Goal: Task Accomplishment & Management: Complete application form

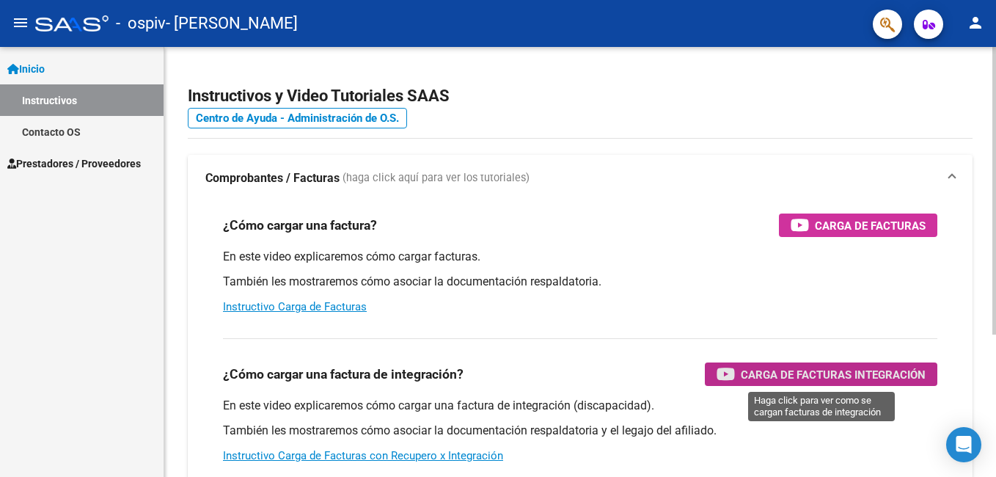
click at [847, 369] on span "Carga de Facturas Integración" at bounding box center [833, 374] width 185 height 18
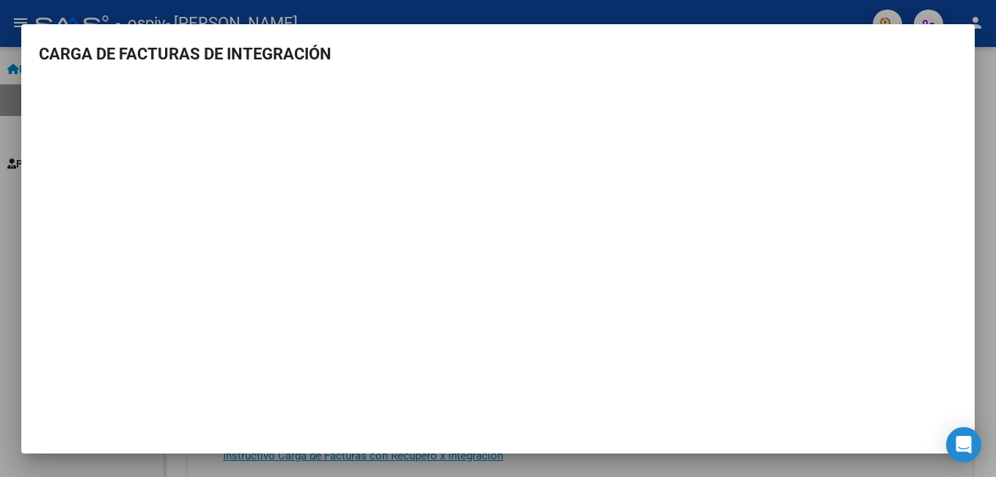
click at [984, 80] on div at bounding box center [498, 238] width 996 height 477
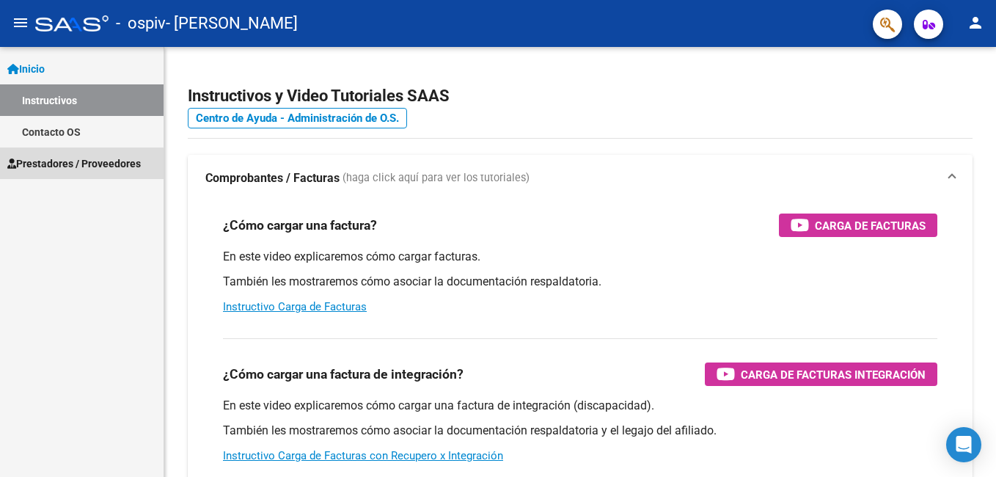
click at [74, 164] on span "Prestadores / Proveedores" at bounding box center [74, 164] width 134 height 16
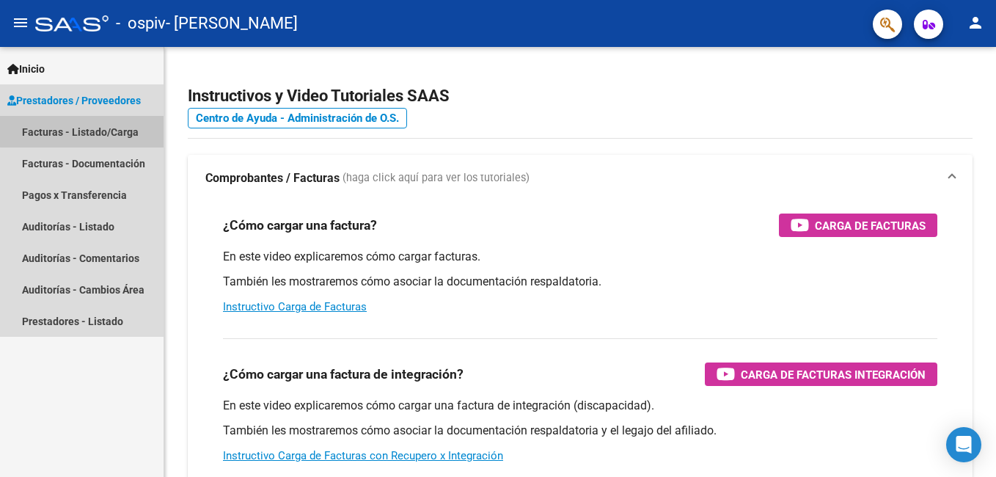
click at [84, 131] on link "Facturas - Listado/Carga" at bounding box center [82, 132] width 164 height 32
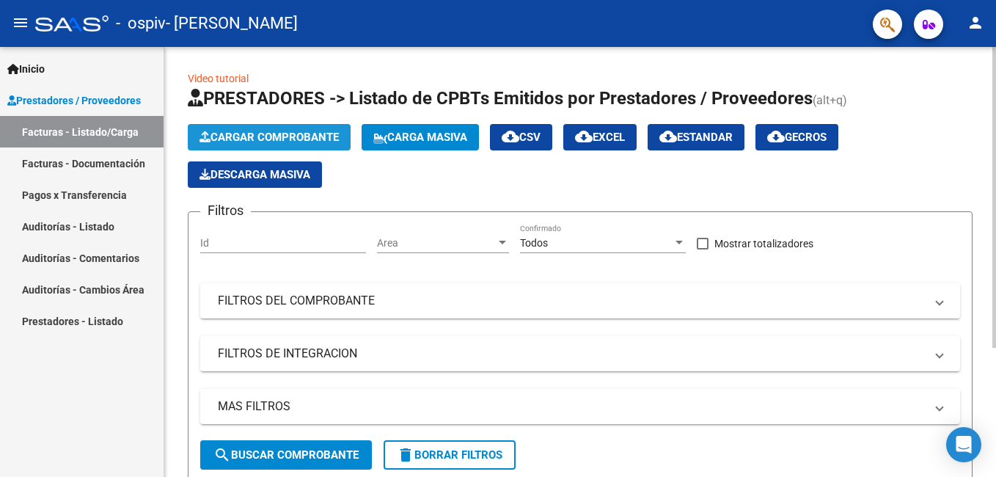
click at [309, 131] on span "Cargar Comprobante" at bounding box center [269, 137] width 139 height 13
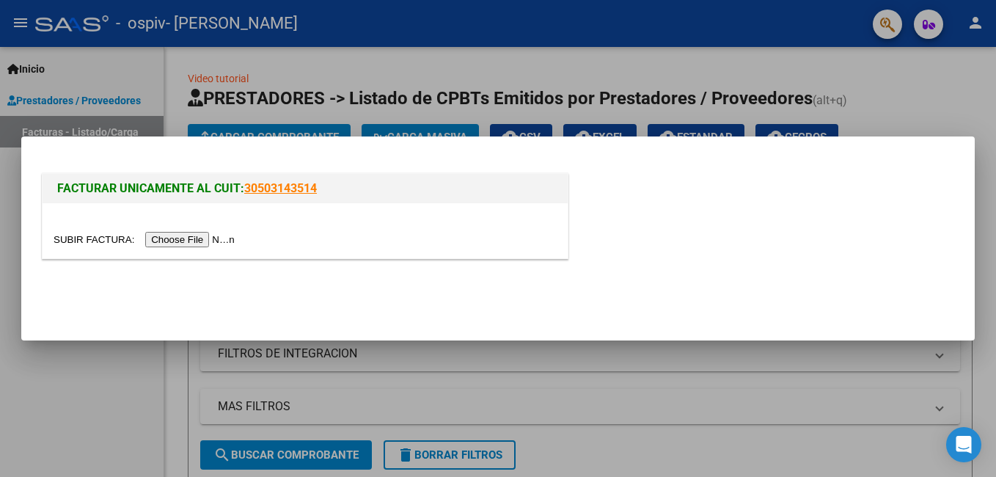
click at [200, 241] on input "file" at bounding box center [147, 239] width 186 height 15
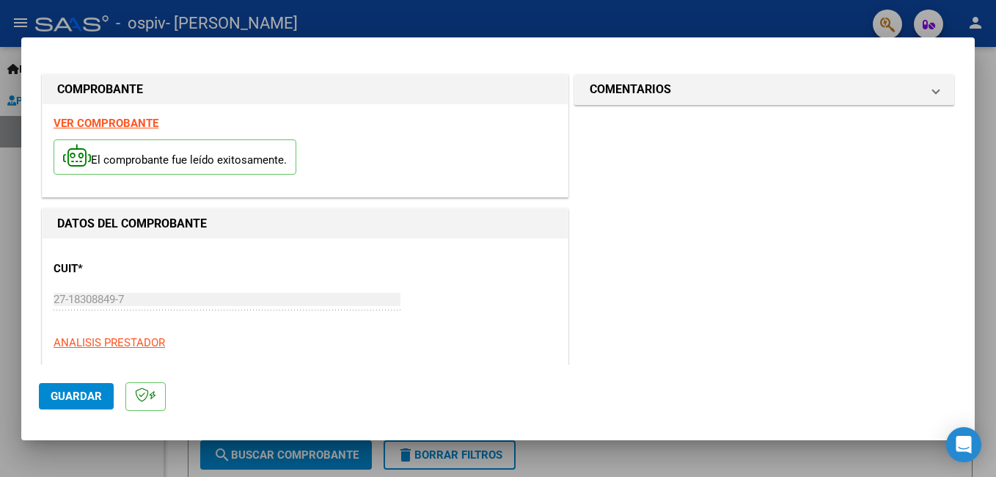
scroll to position [271, 0]
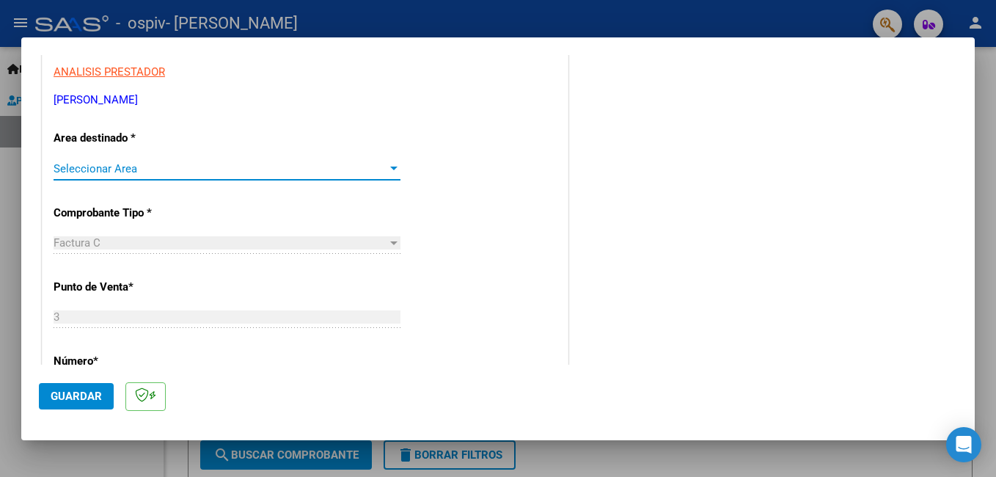
click at [390, 169] on div at bounding box center [393, 169] width 7 height 4
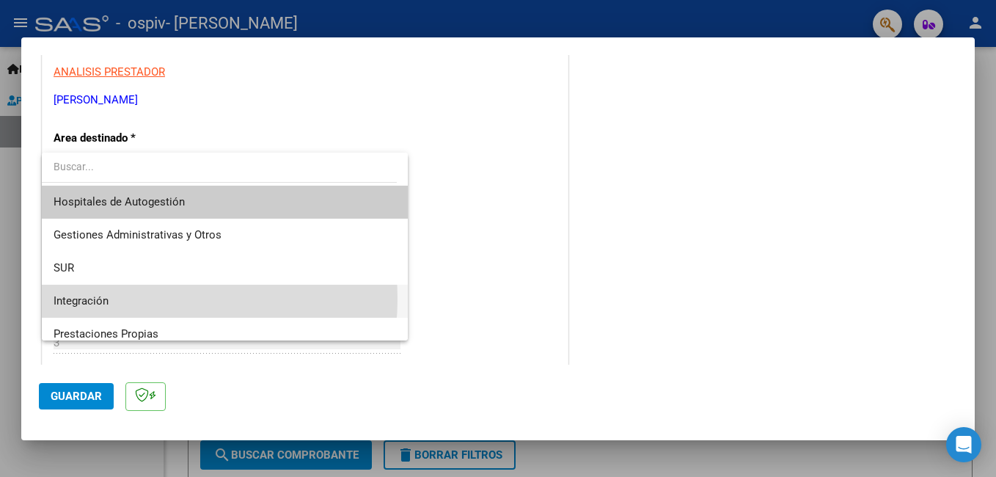
click at [132, 299] on span "Integración" at bounding box center [225, 301] width 343 height 33
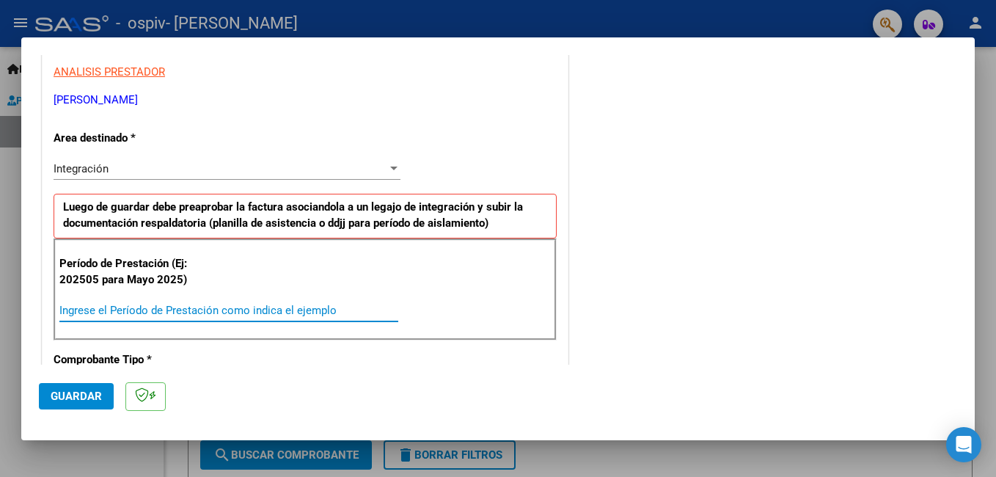
click at [104, 313] on input "Ingrese el Período de Prestación como indica el ejemplo" at bounding box center [228, 310] width 339 height 13
type input "202508"
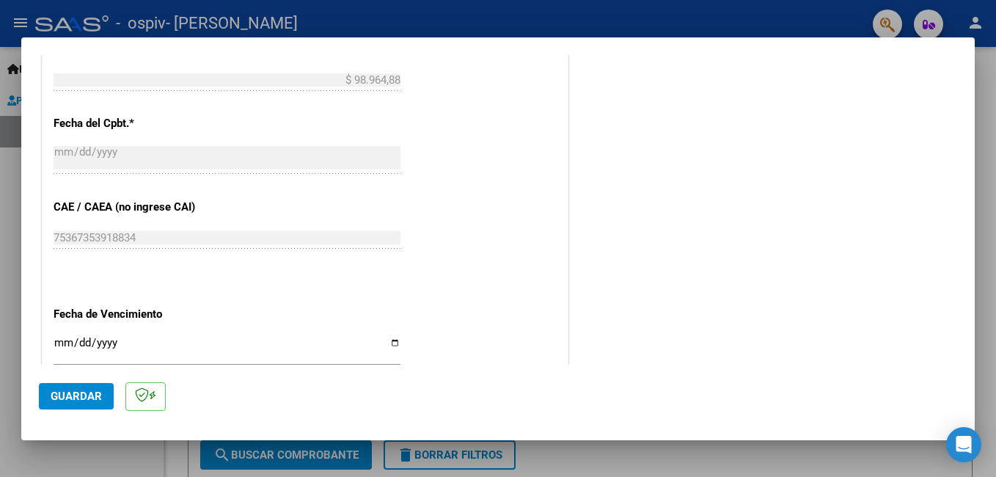
scroll to position [812, 0]
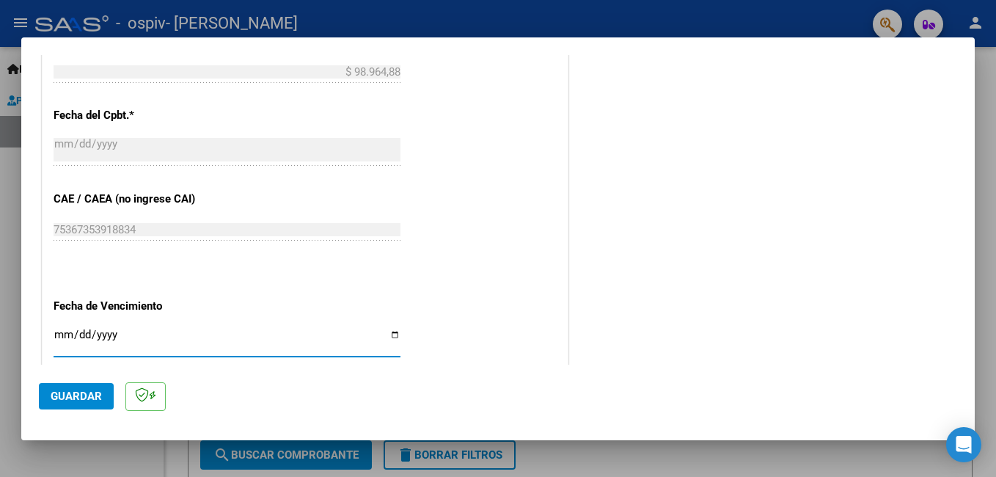
click at [392, 335] on input "Ingresar la fecha" at bounding box center [227, 340] width 347 height 23
type input "[DATE]"
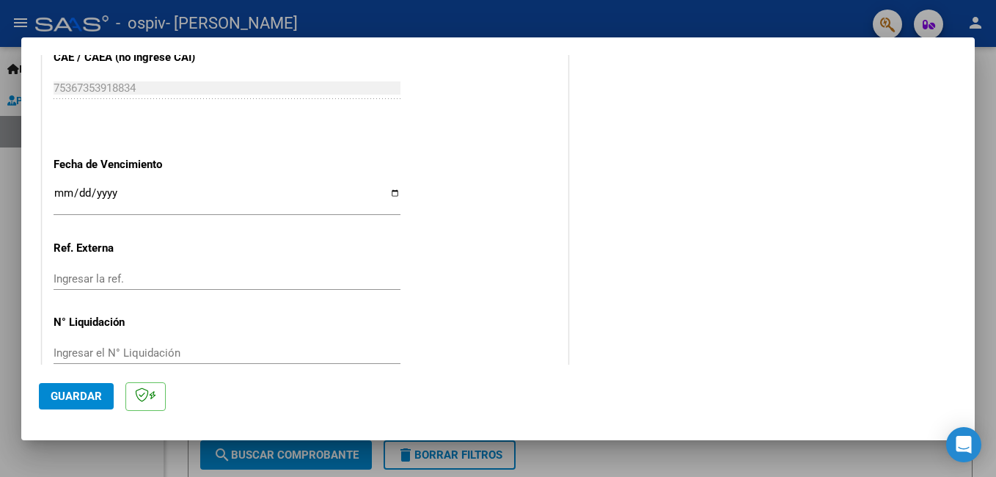
scroll to position [981, 0]
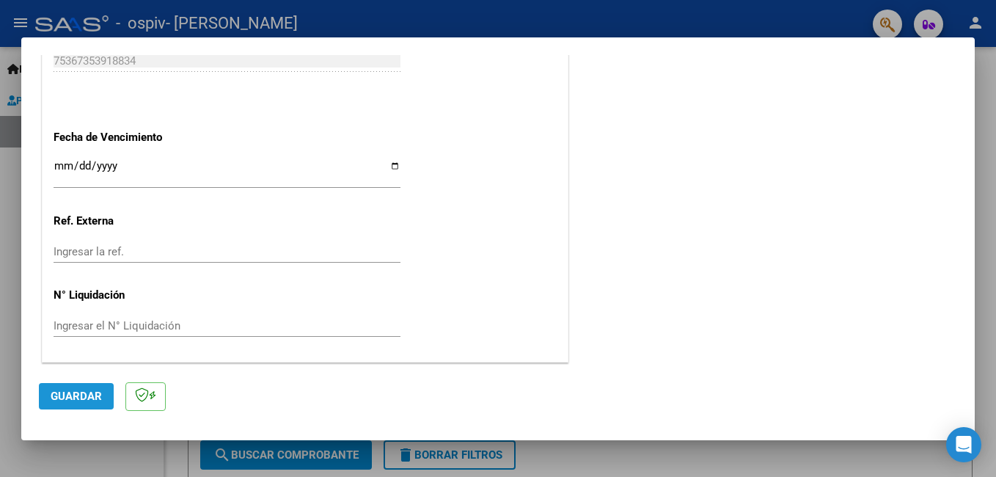
click at [94, 399] on span "Guardar" at bounding box center [76, 396] width 51 height 13
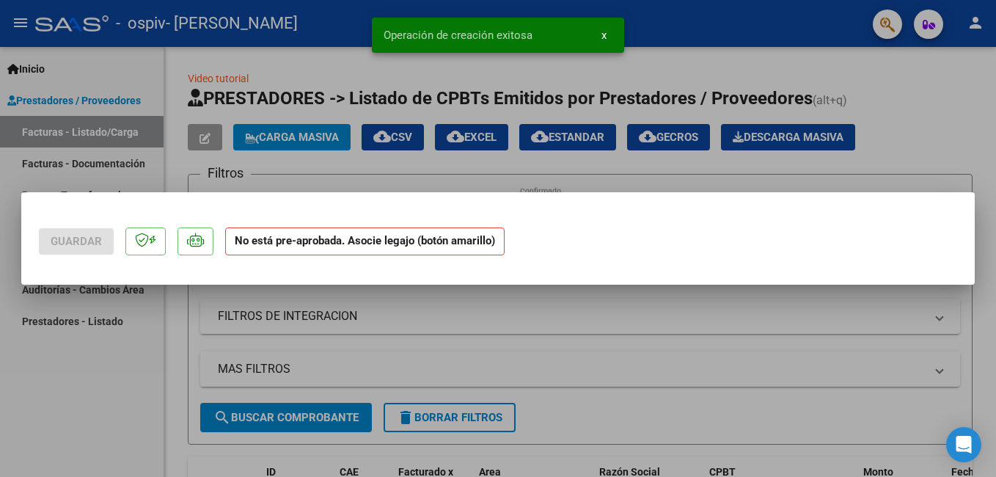
scroll to position [0, 0]
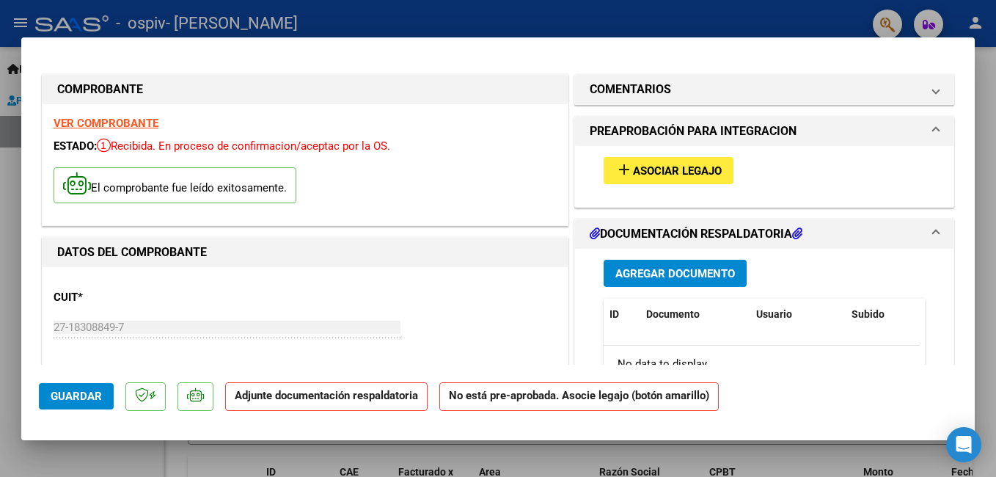
click at [679, 175] on span "Asociar Legajo" at bounding box center [677, 170] width 89 height 13
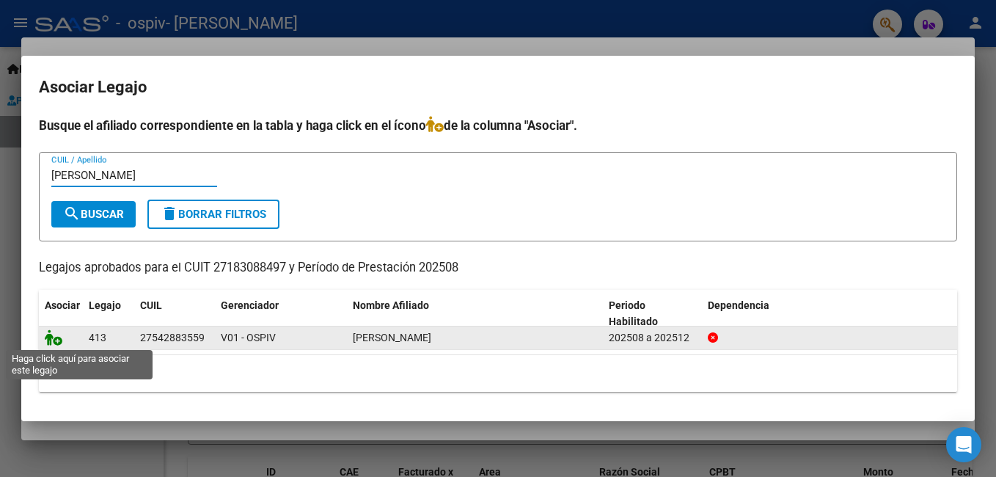
type input "[PERSON_NAME]"
click at [56, 340] on icon at bounding box center [54, 337] width 18 height 16
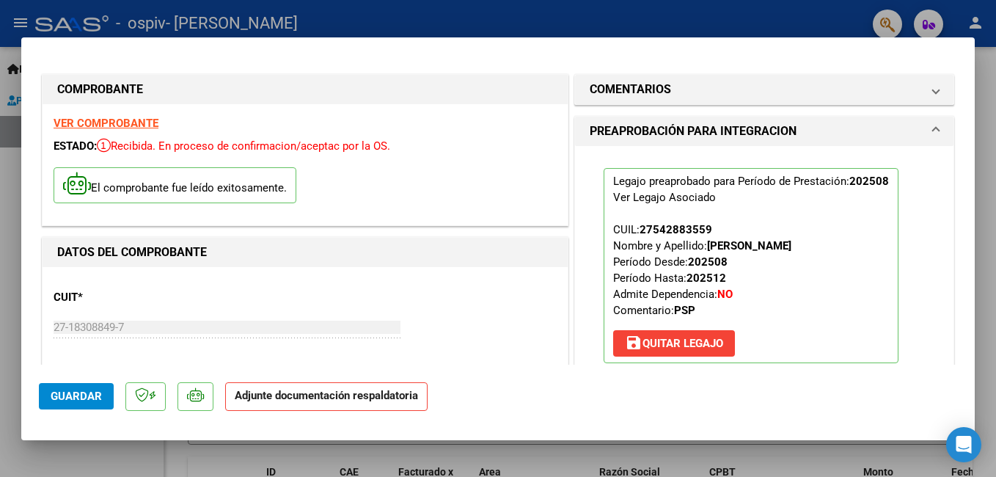
scroll to position [271, 0]
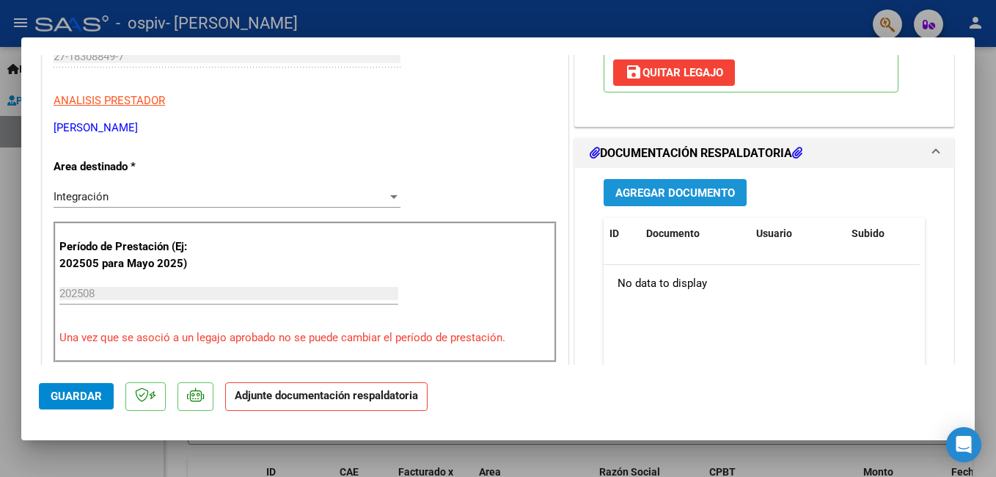
click at [660, 185] on button "Agregar Documento" at bounding box center [675, 192] width 143 height 27
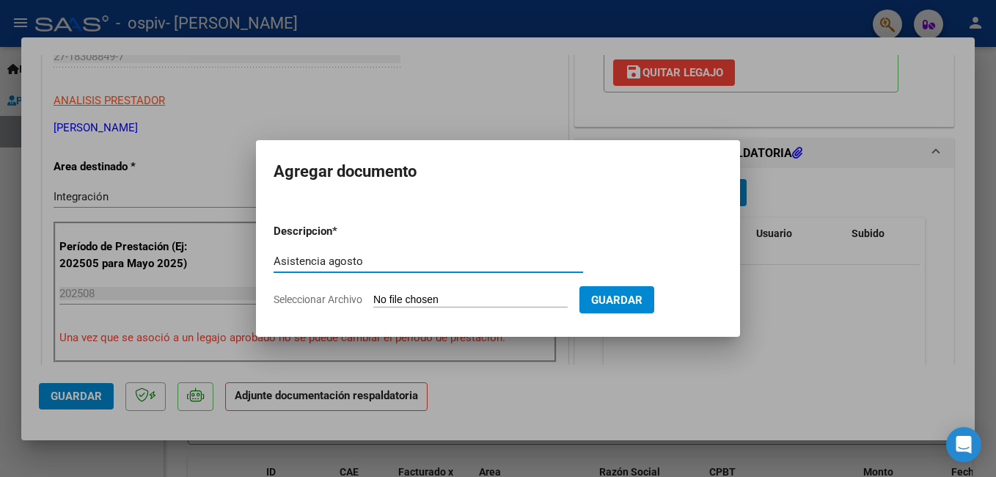
type input "Asistencia agosto"
click at [318, 300] on span "Seleccionar Archivo" at bounding box center [318, 299] width 89 height 12
click at [373, 300] on input "Seleccionar Archivo" at bounding box center [470, 300] width 194 height 14
type input "C:\fakepath\Asistencia [PERSON_NAME].pdf"
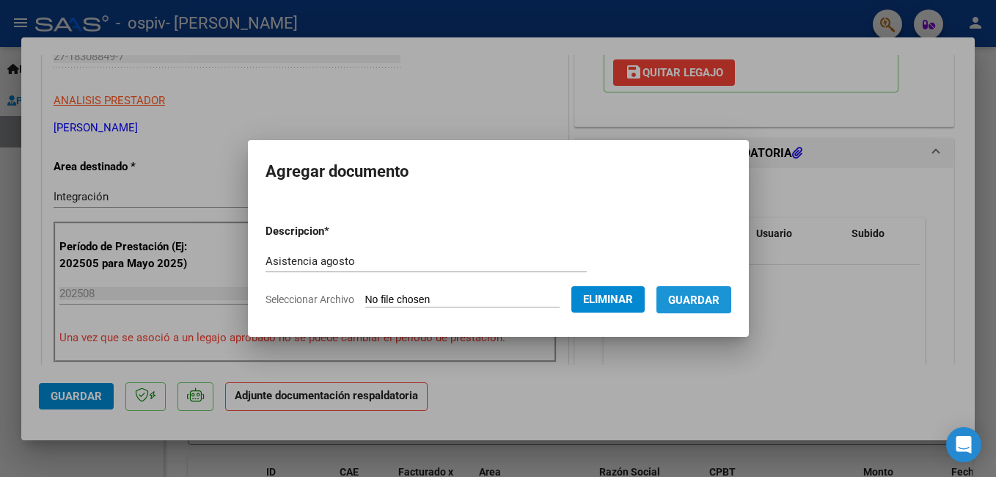
click at [720, 300] on span "Guardar" at bounding box center [693, 299] width 51 height 13
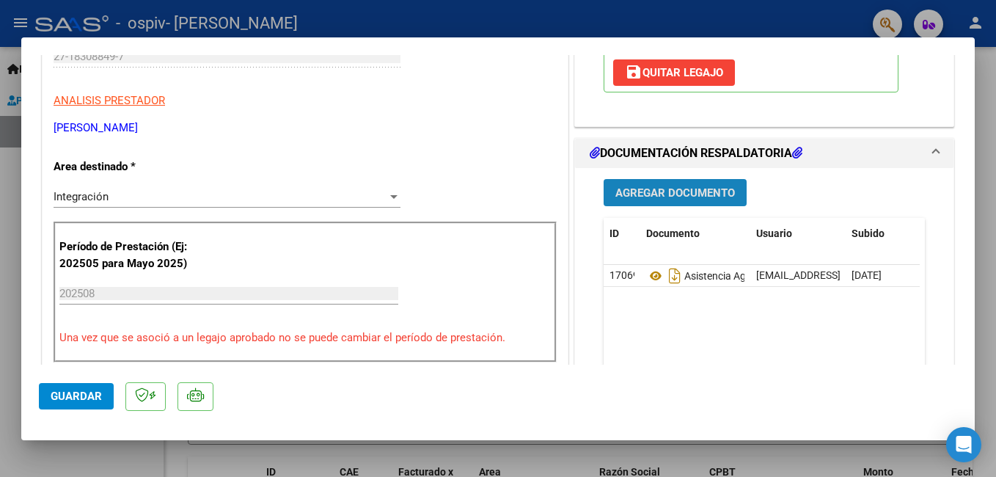
click at [682, 198] on span "Agregar Documento" at bounding box center [676, 192] width 120 height 13
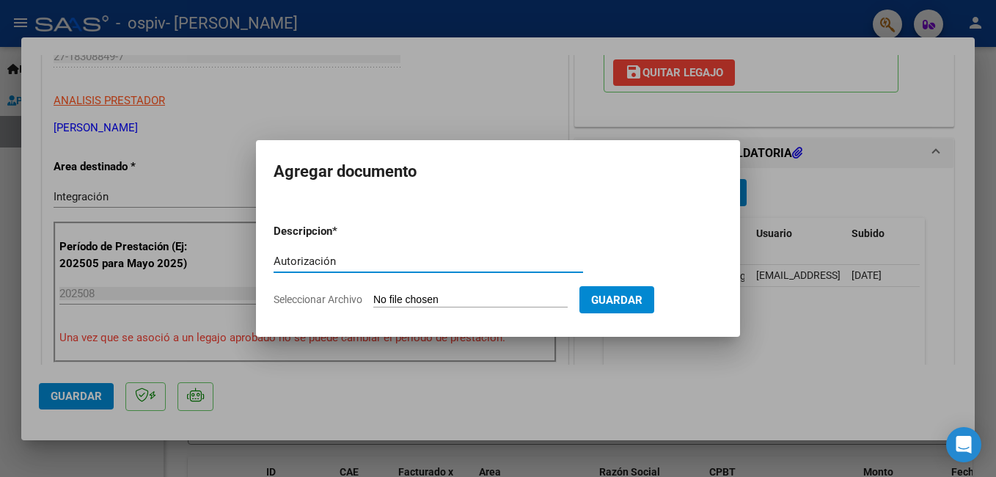
type input "Autorización"
click at [286, 300] on span "Seleccionar Archivo" at bounding box center [318, 299] width 89 height 12
click at [373, 300] on input "Seleccionar Archivo" at bounding box center [470, 300] width 194 height 14
type input "C:\fakepath\[PERSON_NAME] PSP 2025. AUTORIZACION.pdf"
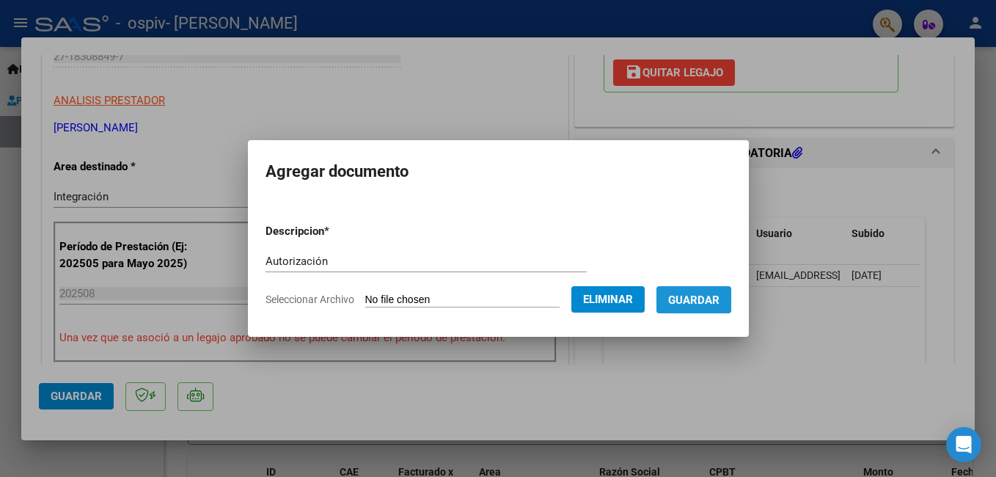
click at [718, 299] on span "Guardar" at bounding box center [693, 299] width 51 height 13
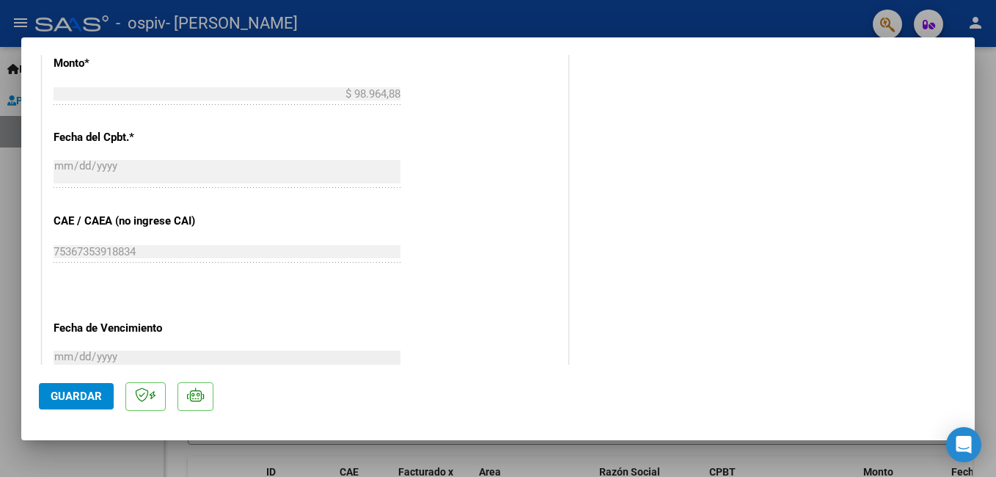
scroll to position [1003, 0]
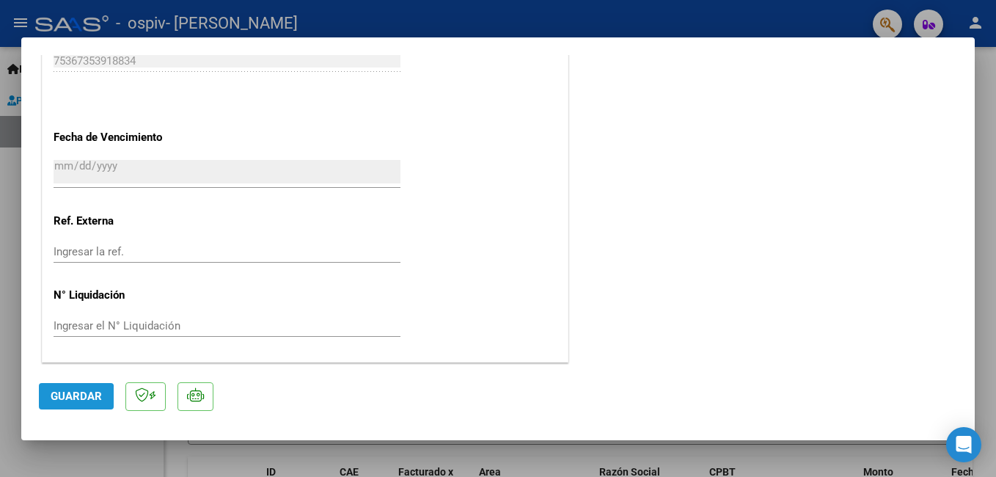
click at [69, 398] on span "Guardar" at bounding box center [76, 396] width 51 height 13
click at [980, 222] on div at bounding box center [498, 238] width 996 height 477
type input "$ 0,00"
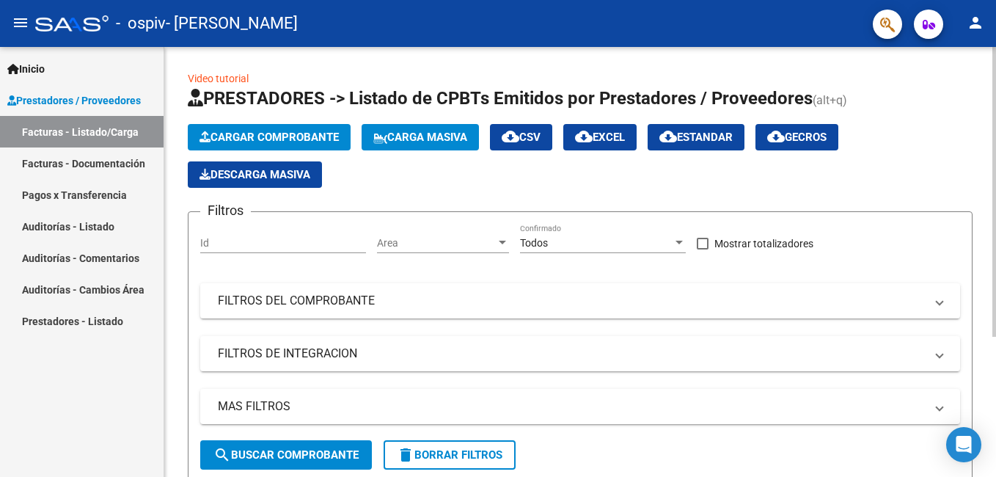
scroll to position [208, 0]
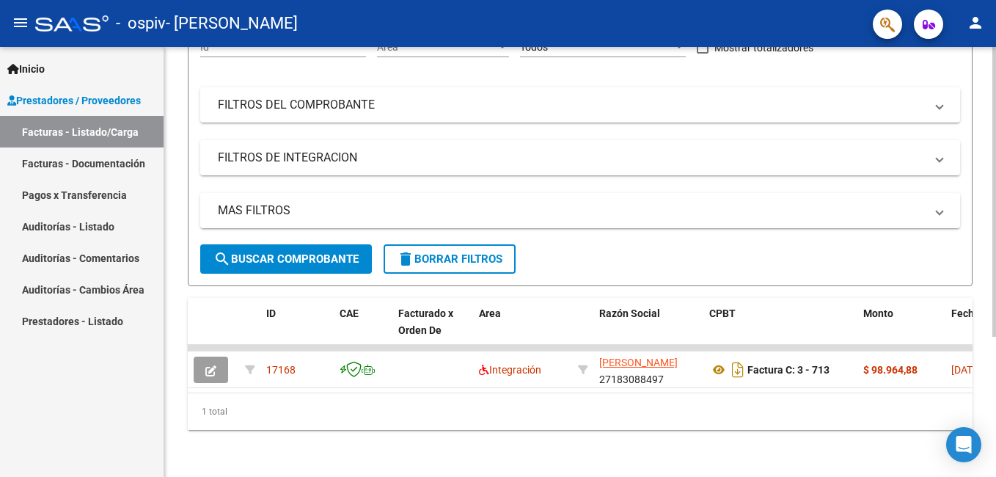
click at [994, 352] on div at bounding box center [995, 262] width 4 height 430
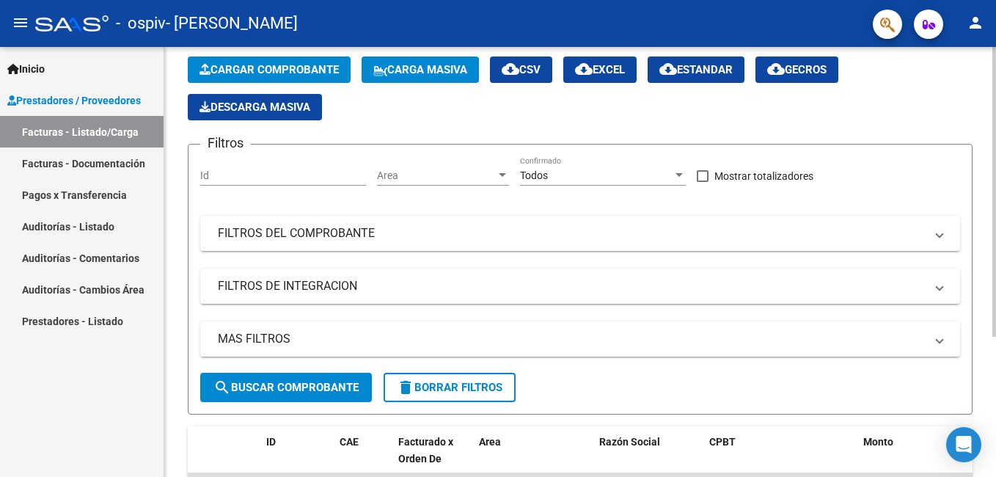
scroll to position [61, 0]
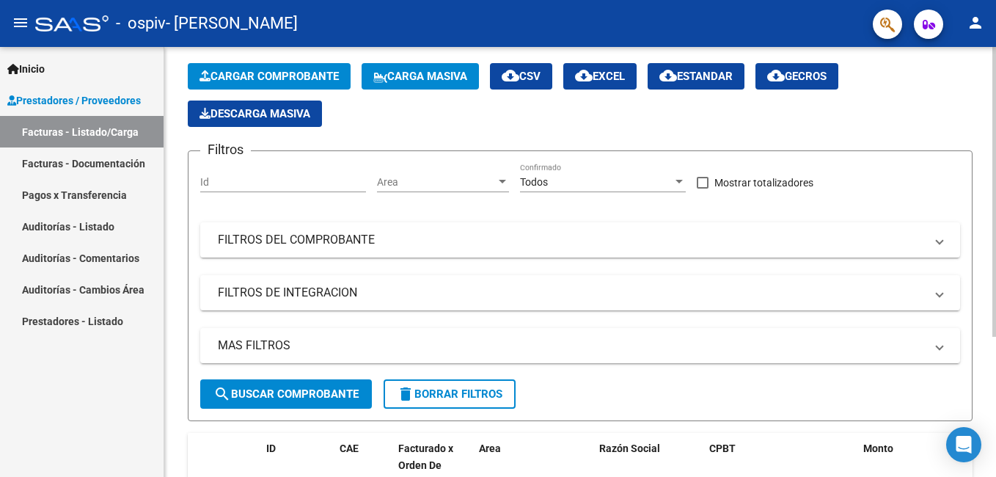
click at [996, 253] on html "menu - ospiv - [PERSON_NAME] person Inicio Instructivos Contacto OS Prestadores…" at bounding box center [498, 238] width 996 height 477
click at [306, 73] on span "Cargar Comprobante" at bounding box center [269, 76] width 139 height 13
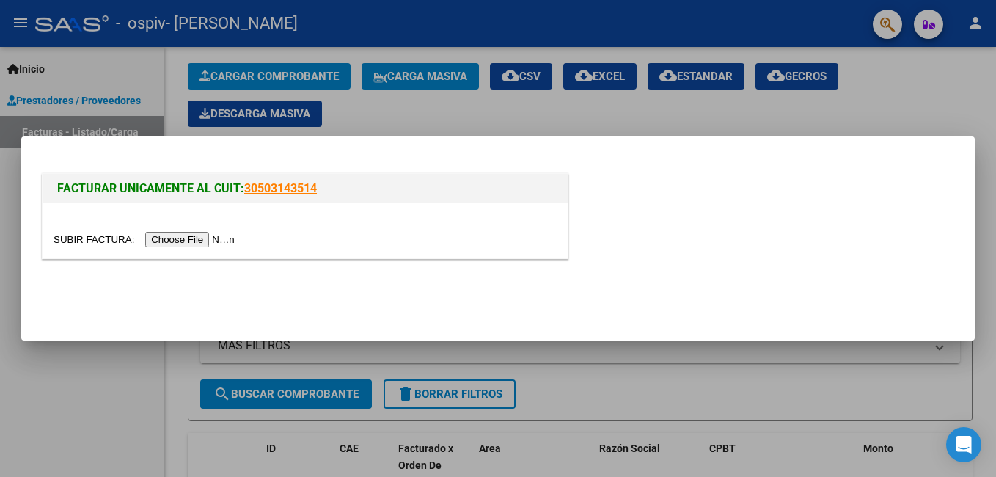
click at [205, 237] on input "file" at bounding box center [147, 239] width 186 height 15
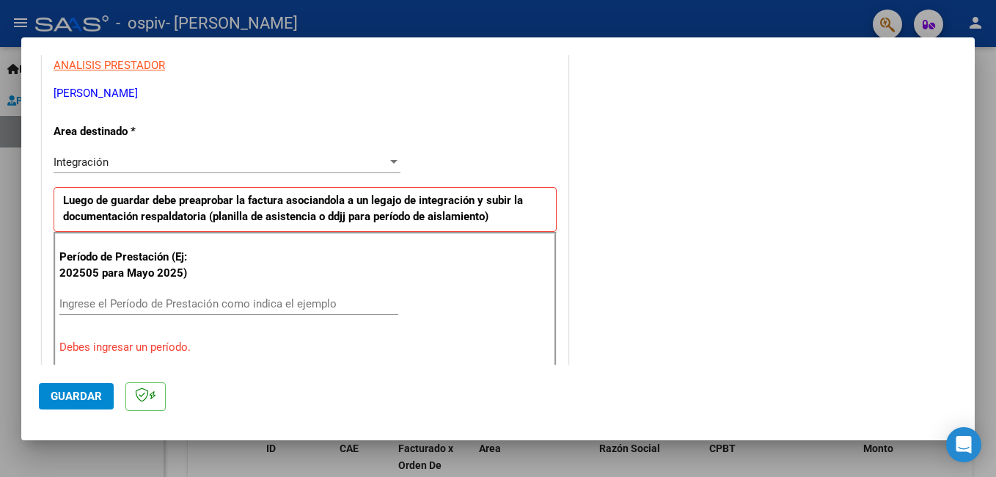
scroll to position [285, 0]
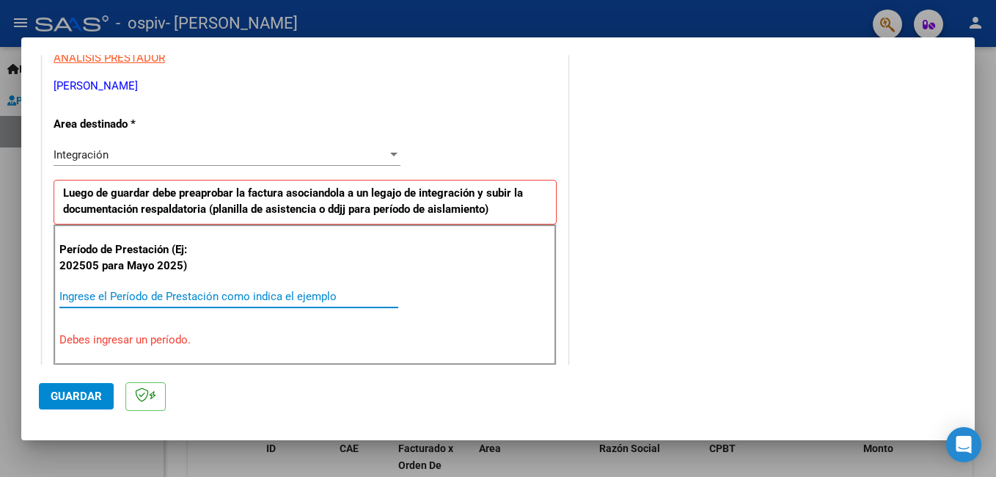
click at [145, 293] on input "Ingrese el Período de Prestación como indica el ejemplo" at bounding box center [228, 296] width 339 height 13
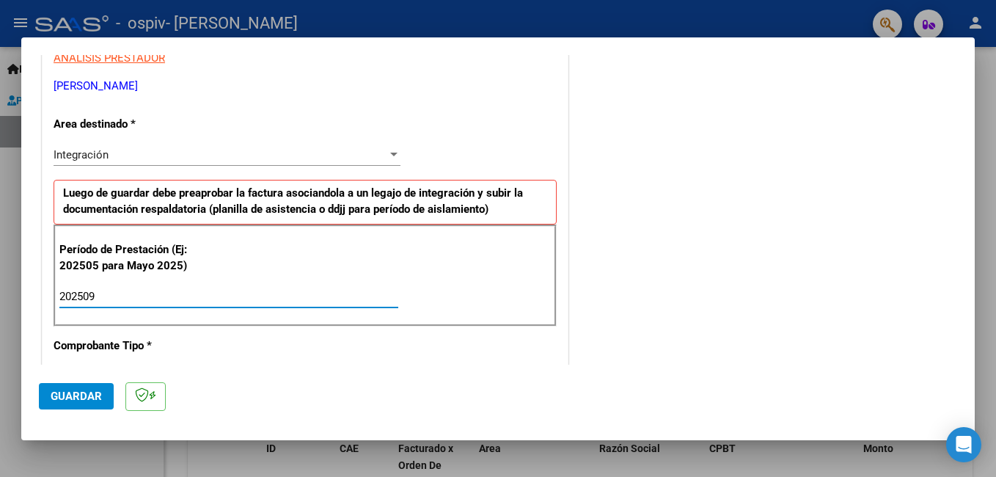
type input "202509"
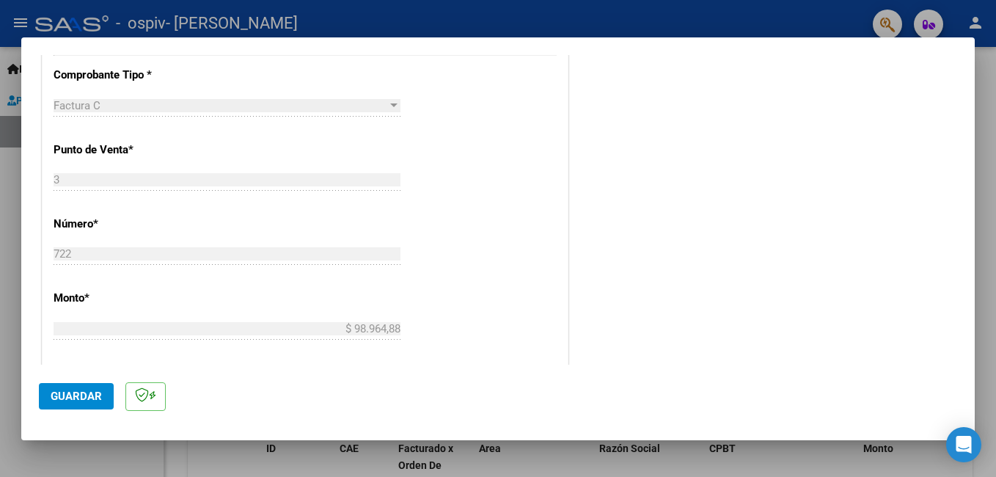
scroll to position [826, 0]
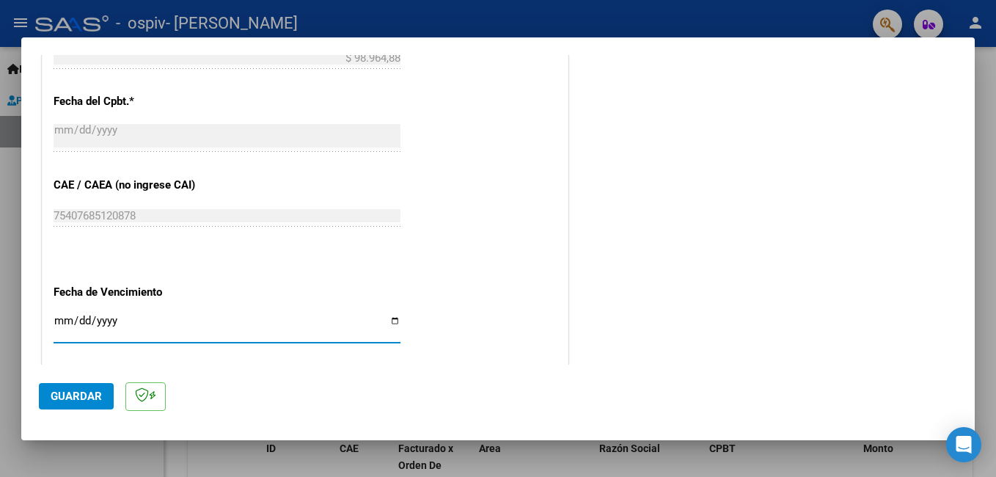
click at [386, 323] on input "Ingresar la fecha" at bounding box center [227, 326] width 347 height 23
type input "[DATE]"
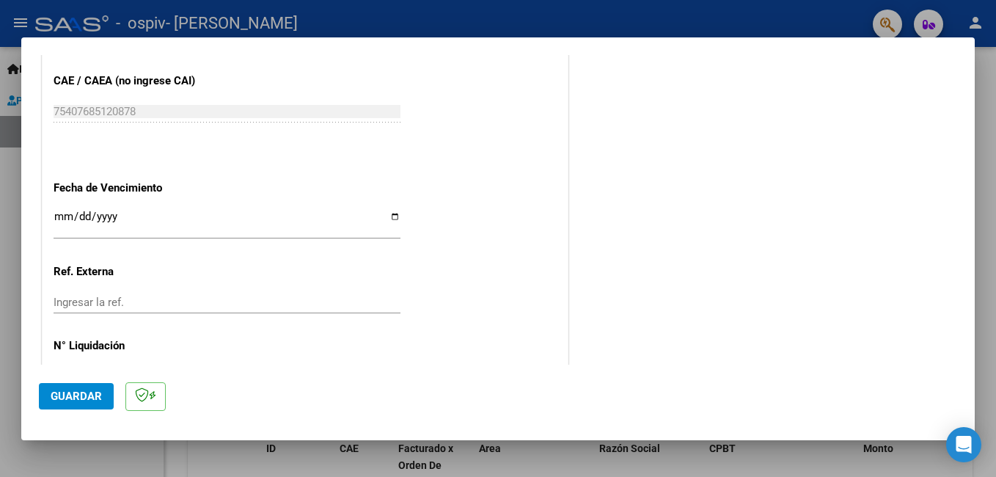
scroll to position [981, 0]
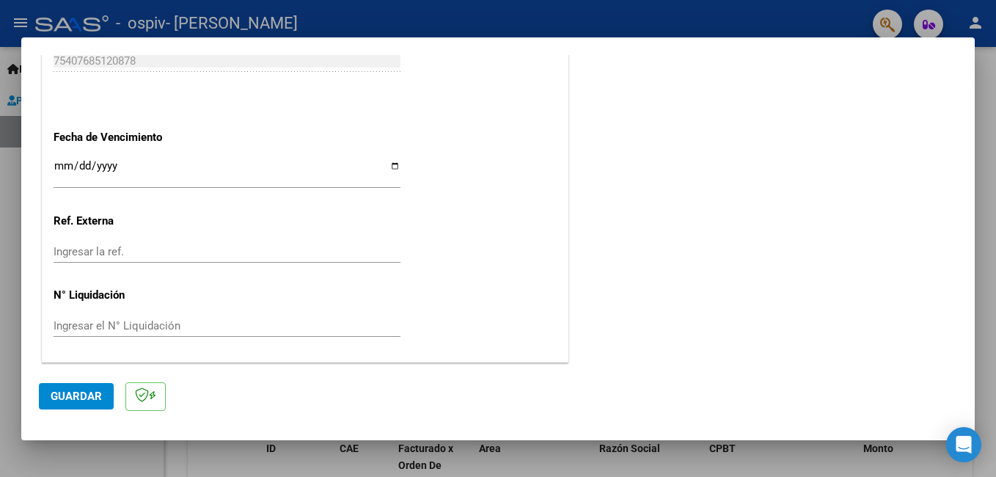
click at [90, 400] on span "Guardar" at bounding box center [76, 396] width 51 height 13
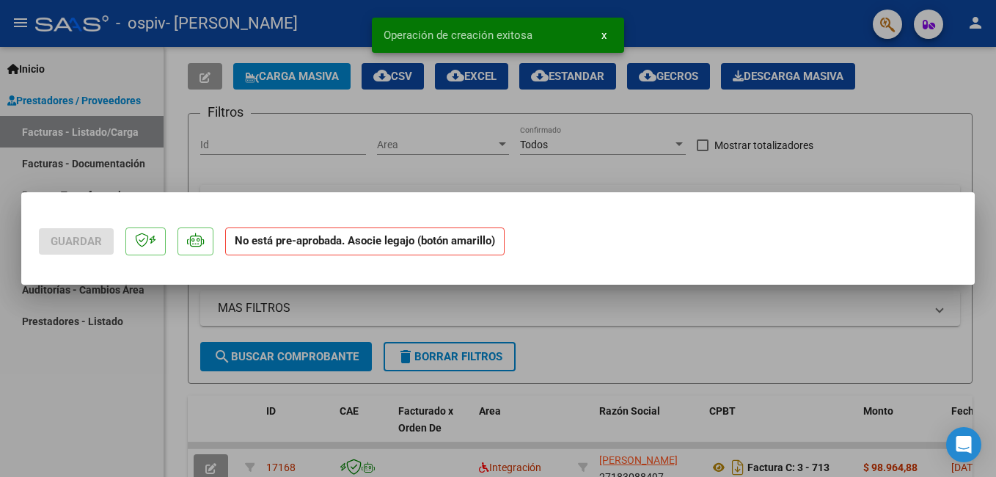
scroll to position [0, 0]
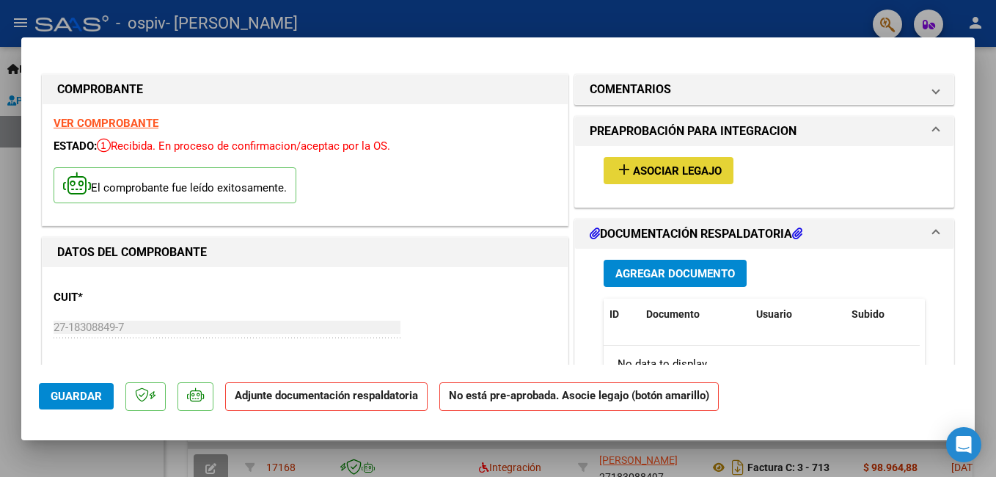
click at [698, 173] on span "Asociar Legajo" at bounding box center [677, 170] width 89 height 13
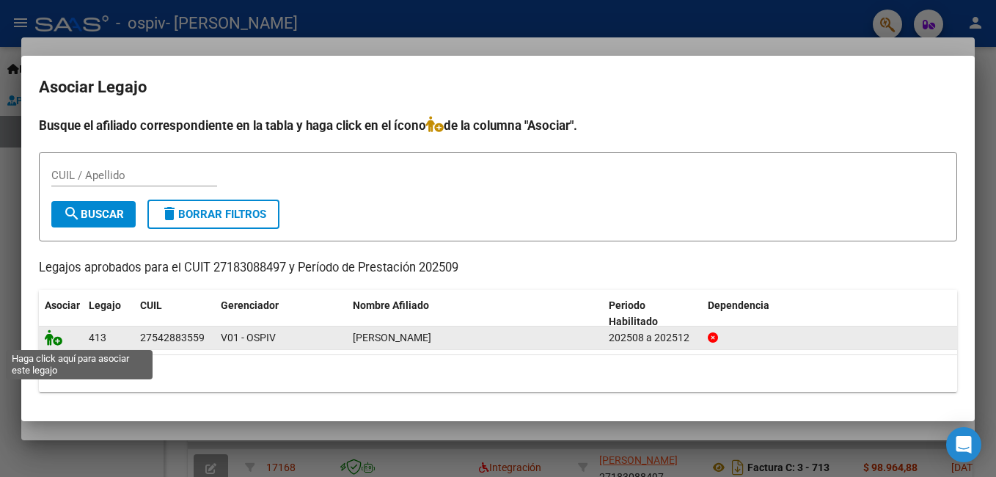
click at [54, 341] on icon at bounding box center [54, 337] width 18 height 16
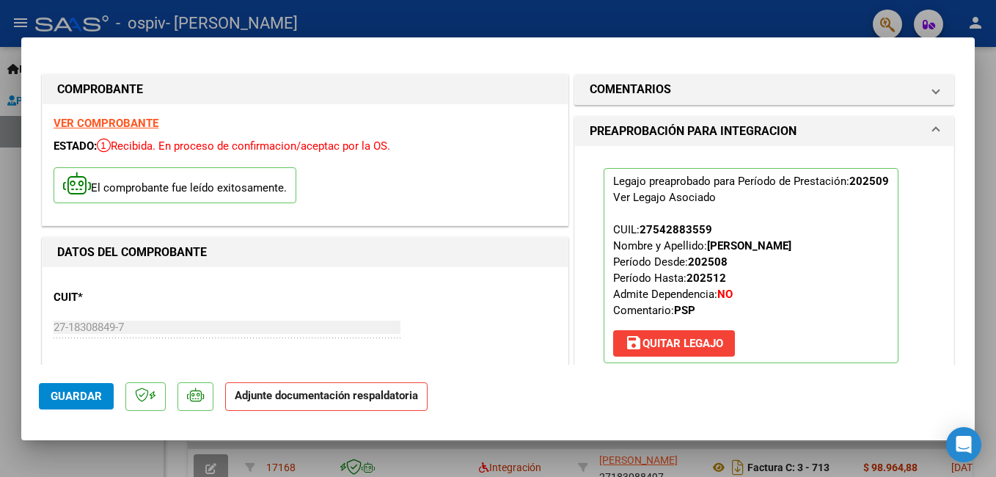
scroll to position [271, 0]
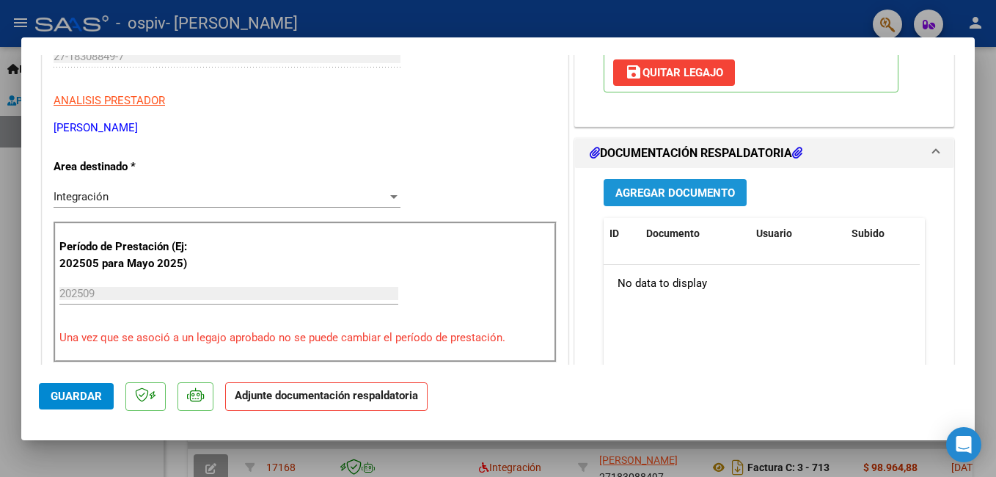
click at [659, 189] on span "Agregar Documento" at bounding box center [676, 192] width 120 height 13
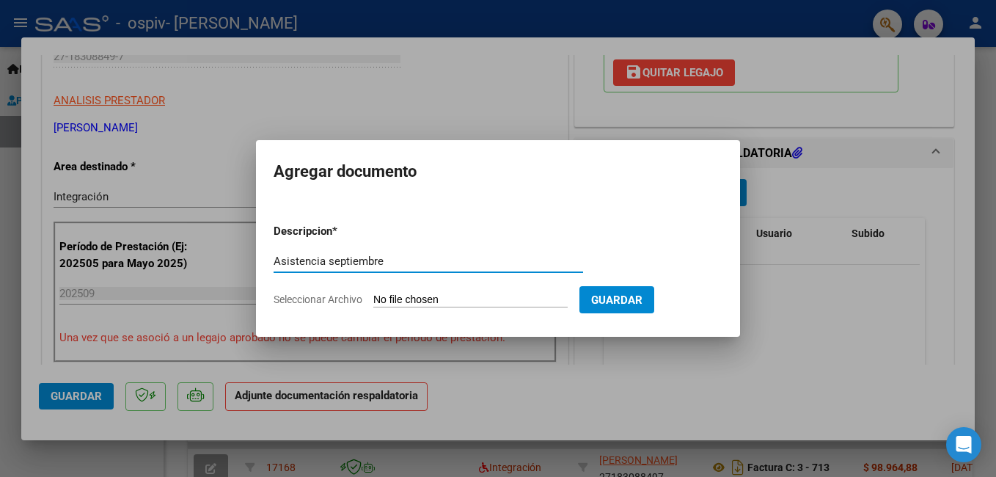
type input "Asistencia septiembre"
click at [350, 301] on span "Seleccionar Archivo" at bounding box center [318, 299] width 89 height 12
click at [373, 301] on input "Seleccionar Archivo" at bounding box center [470, 300] width 194 height 14
type input "C:\fakepath\Asistencia septiembre [PERSON_NAME].pdf"
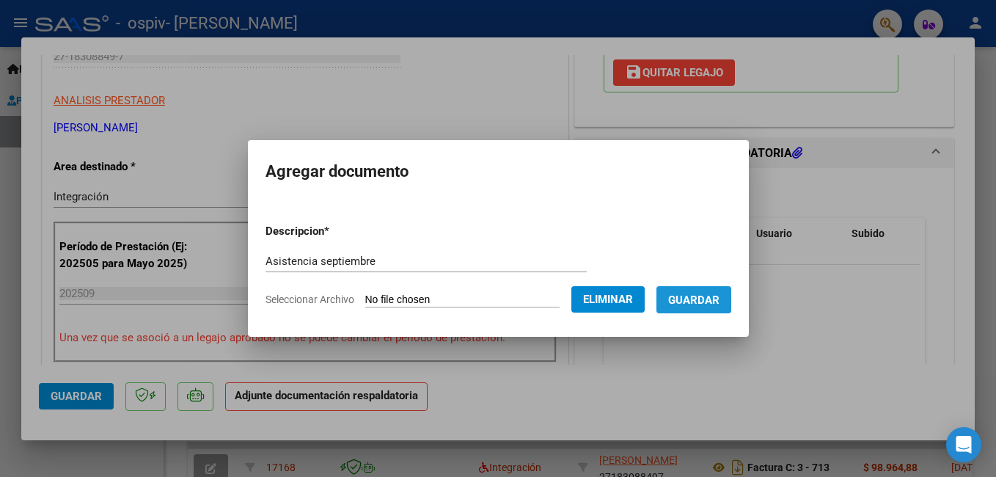
click at [720, 299] on span "Guardar" at bounding box center [693, 299] width 51 height 13
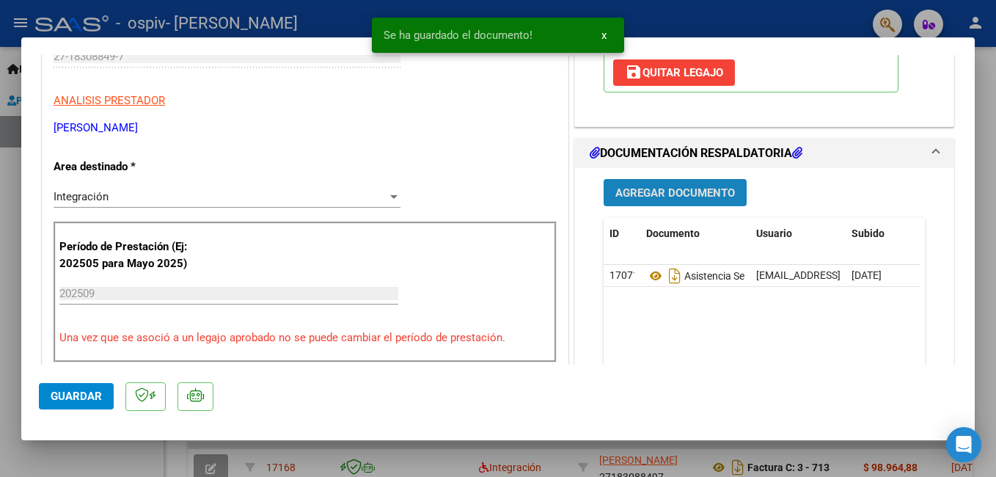
click at [659, 190] on span "Agregar Documento" at bounding box center [676, 192] width 120 height 13
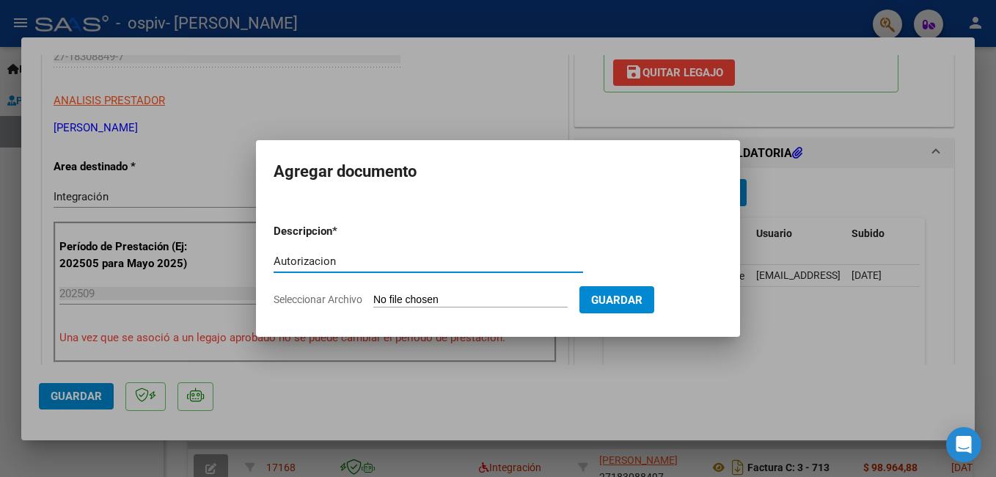
type input "Autorizacion"
click at [307, 297] on span "Seleccionar Archivo" at bounding box center [318, 299] width 89 height 12
click at [373, 297] on input "Seleccionar Archivo" at bounding box center [470, 300] width 194 height 14
type input "C:\fakepath\[PERSON_NAME] PSP 2025. AUTORIZACION.pdf"
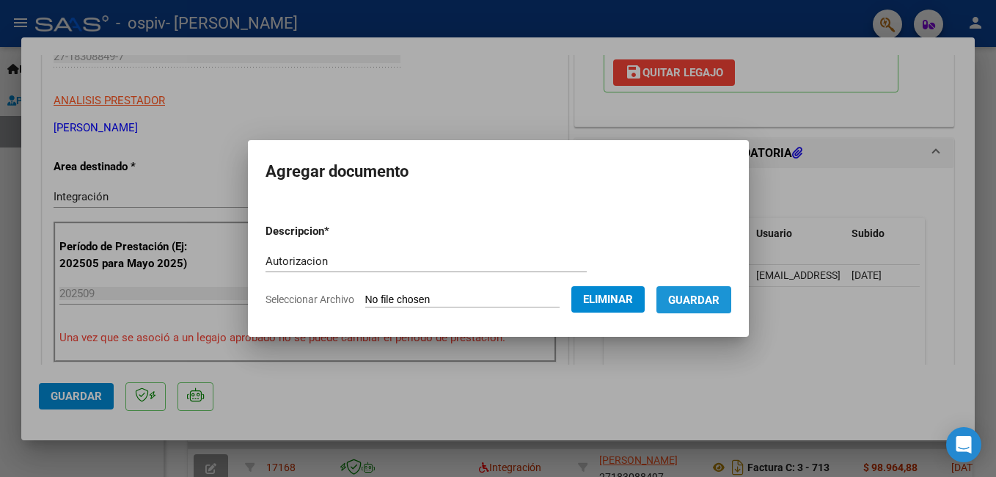
click at [720, 294] on span "Guardar" at bounding box center [693, 299] width 51 height 13
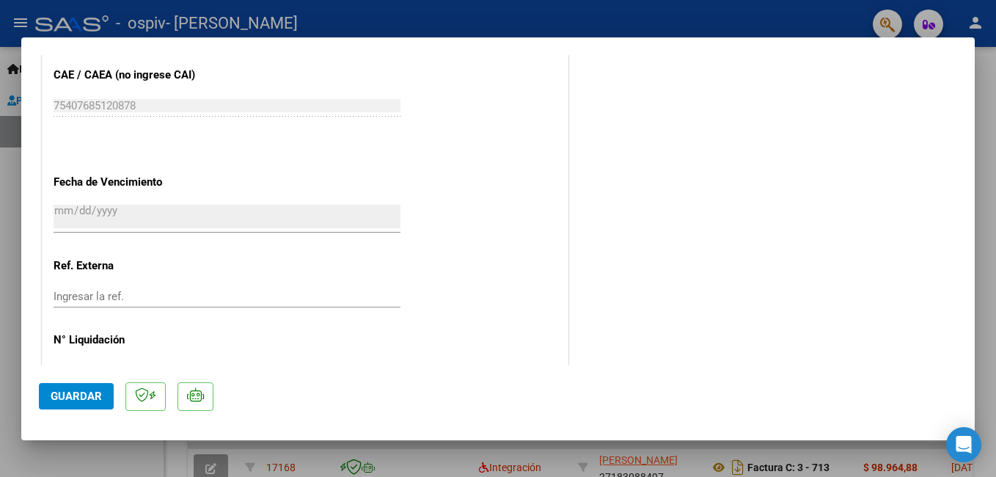
scroll to position [1003, 0]
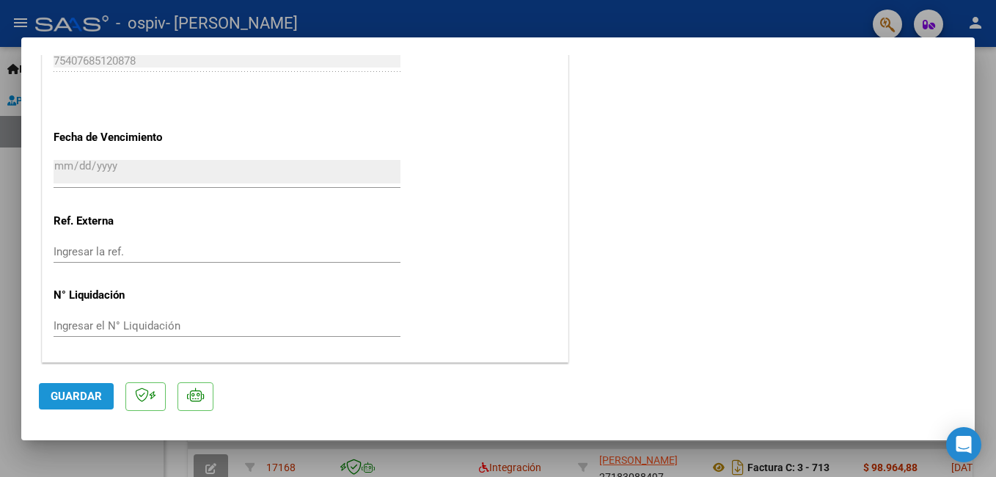
click at [96, 392] on span "Guardar" at bounding box center [76, 396] width 51 height 13
click at [983, 228] on div at bounding box center [498, 238] width 996 height 477
type input "$ 0,00"
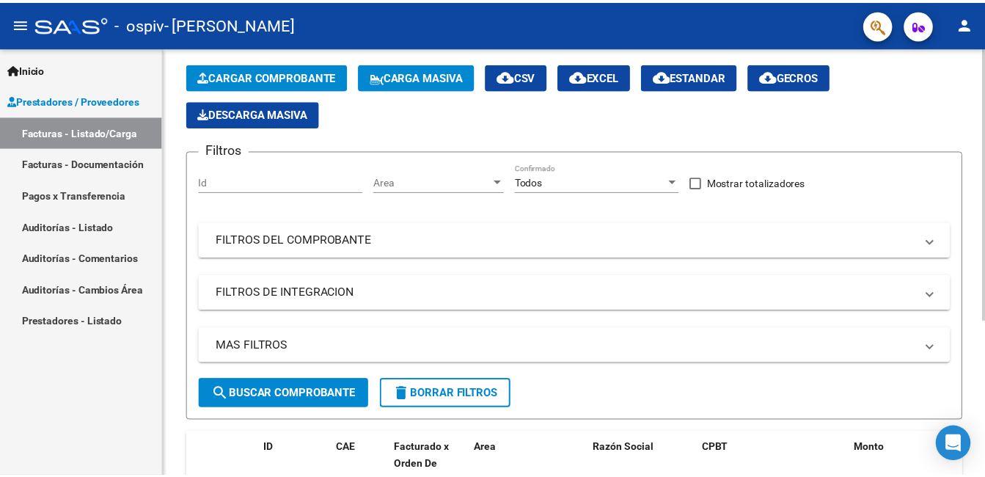
scroll to position [244, 0]
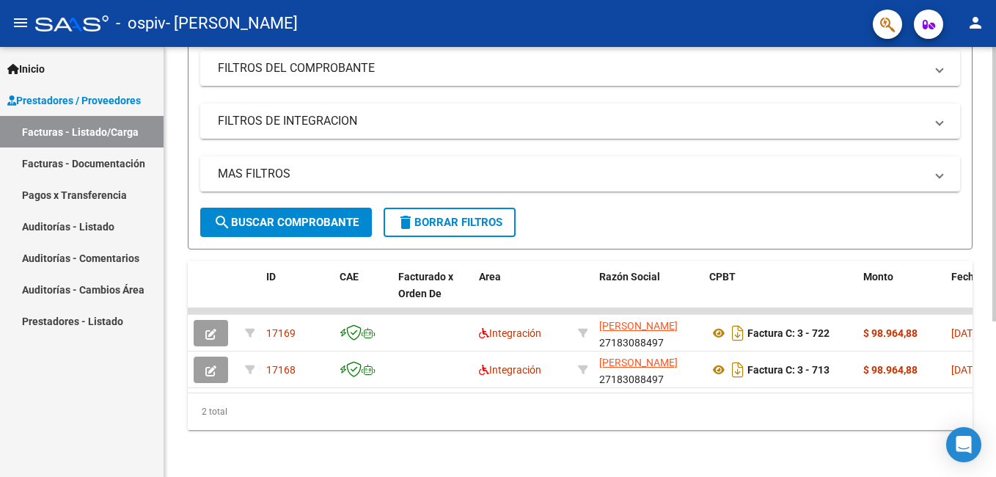
click at [996, 376] on html "menu - ospiv - [PERSON_NAME] person Inicio Instructivos Contacto OS Prestadores…" at bounding box center [498, 238] width 996 height 477
click at [977, 29] on mat-icon "person" at bounding box center [976, 23] width 18 height 18
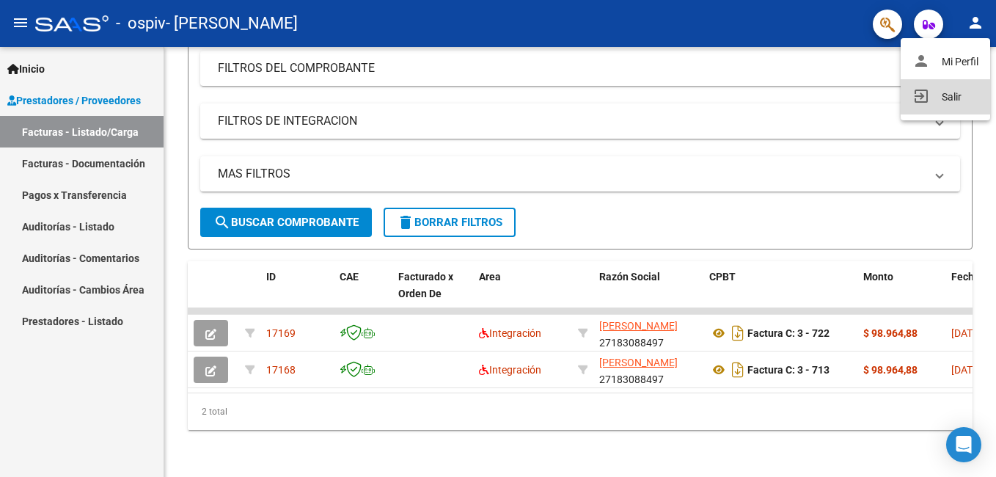
click at [948, 97] on button "exit_to_app Salir" at bounding box center [946, 96] width 90 height 35
